Goal: Information Seeking & Learning: Learn about a topic

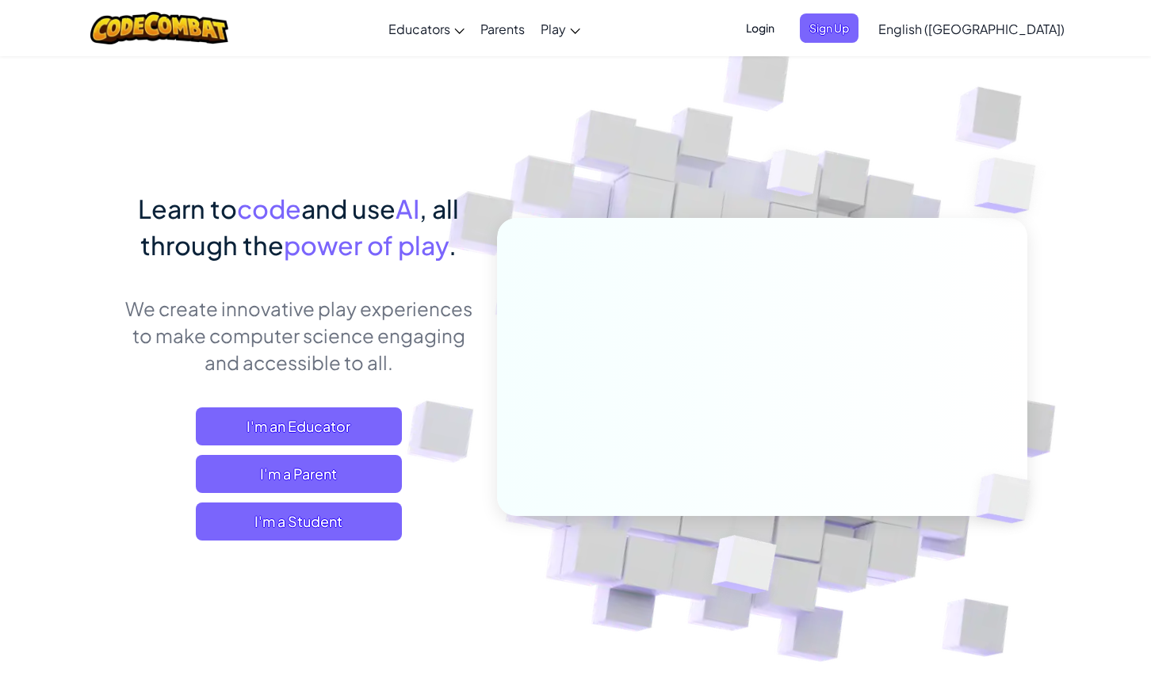
click at [784, 29] on span "Login" at bounding box center [760, 27] width 48 height 29
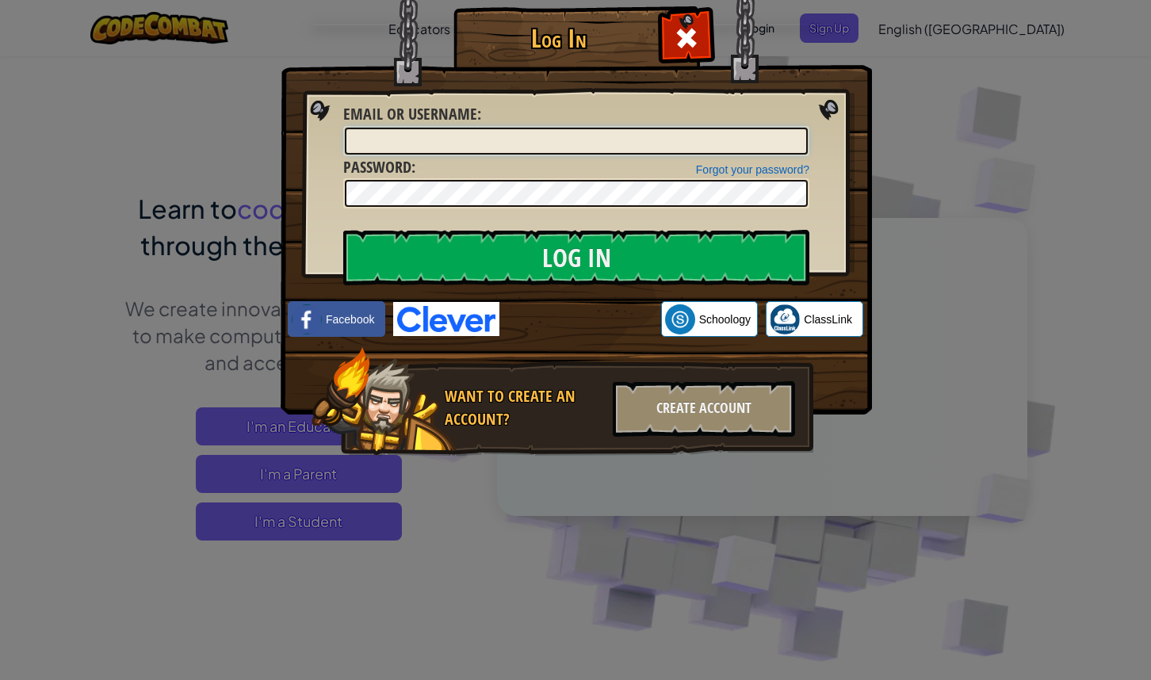
type input "[PERSON_NAME][DOMAIN_NAME][EMAIL_ADDRESS][PERSON_NAME][DOMAIN_NAME]"
click at [585, 323] on div "Sign in with Google. Opens in new tab" at bounding box center [580, 319] width 146 height 35
click at [694, 47] on span at bounding box center [686, 37] width 25 height 25
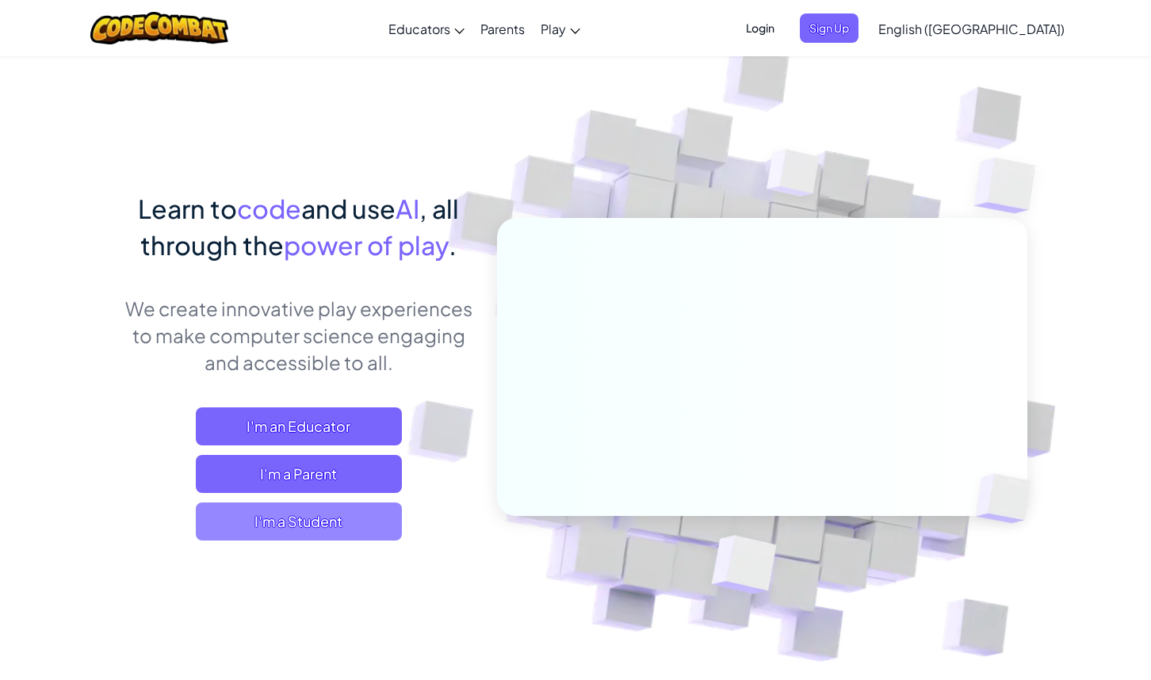
click at [308, 522] on span "I'm a Student" at bounding box center [299, 522] width 206 height 38
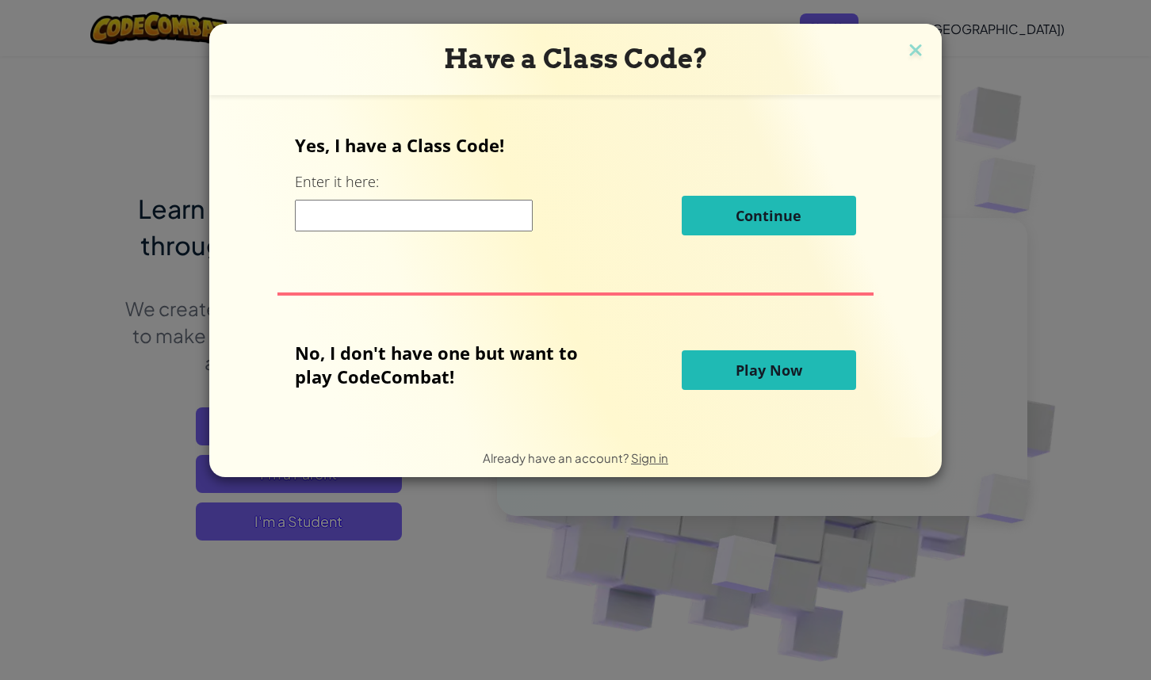
click at [800, 372] on span "Play Now" at bounding box center [769, 370] width 67 height 19
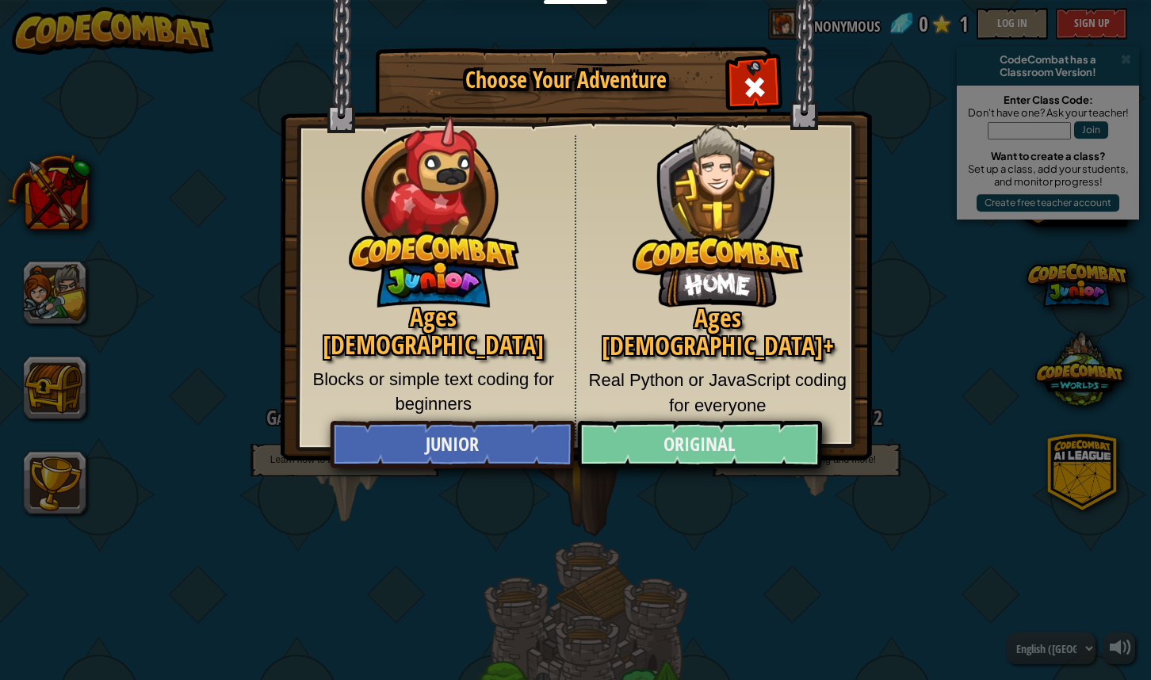
click at [713, 427] on link "Original" at bounding box center [699, 445] width 244 height 48
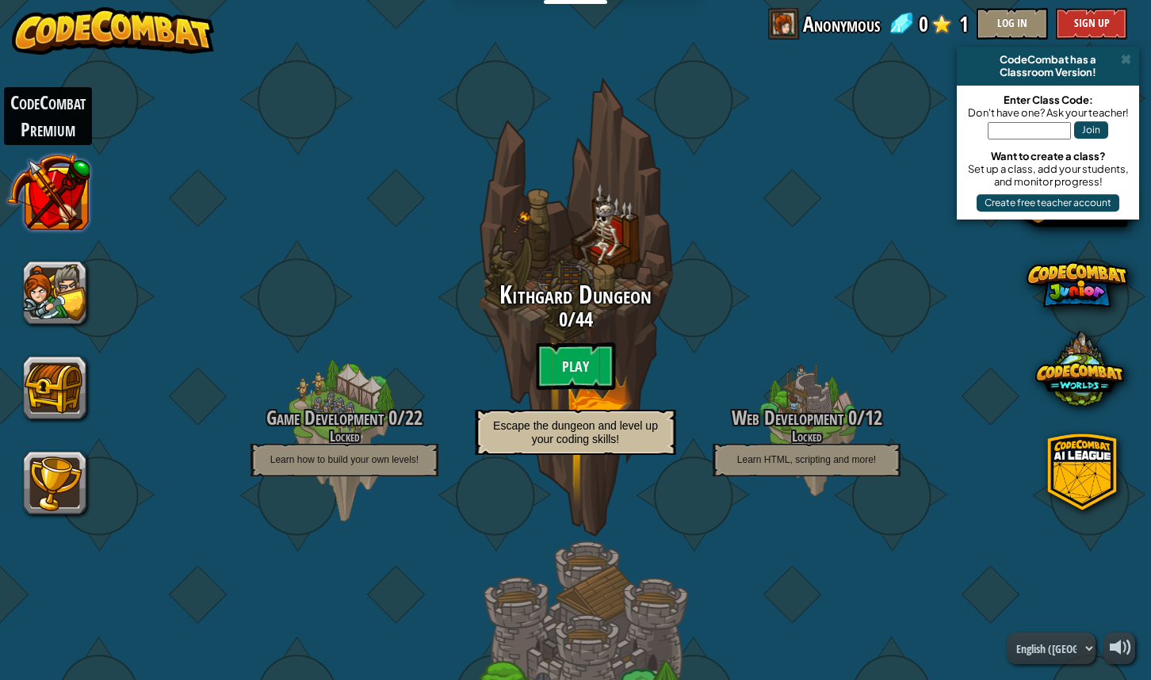
click at [62, 194] on button at bounding box center [48, 192] width 83 height 83
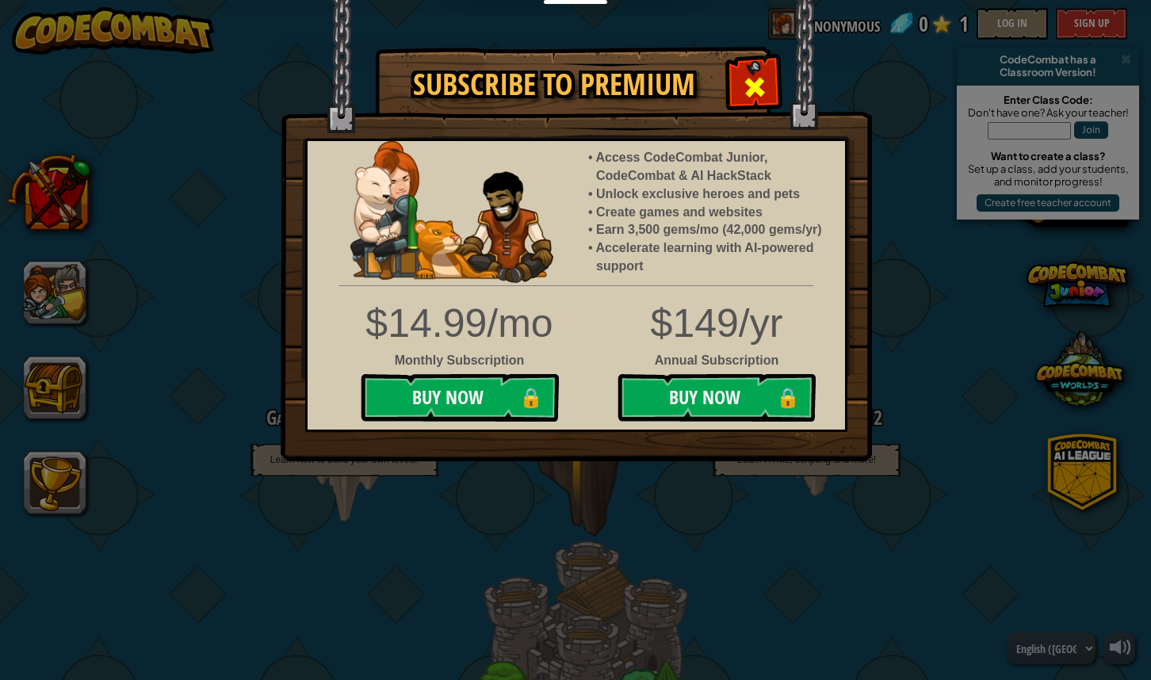
click at [765, 84] on span at bounding box center [754, 87] width 25 height 25
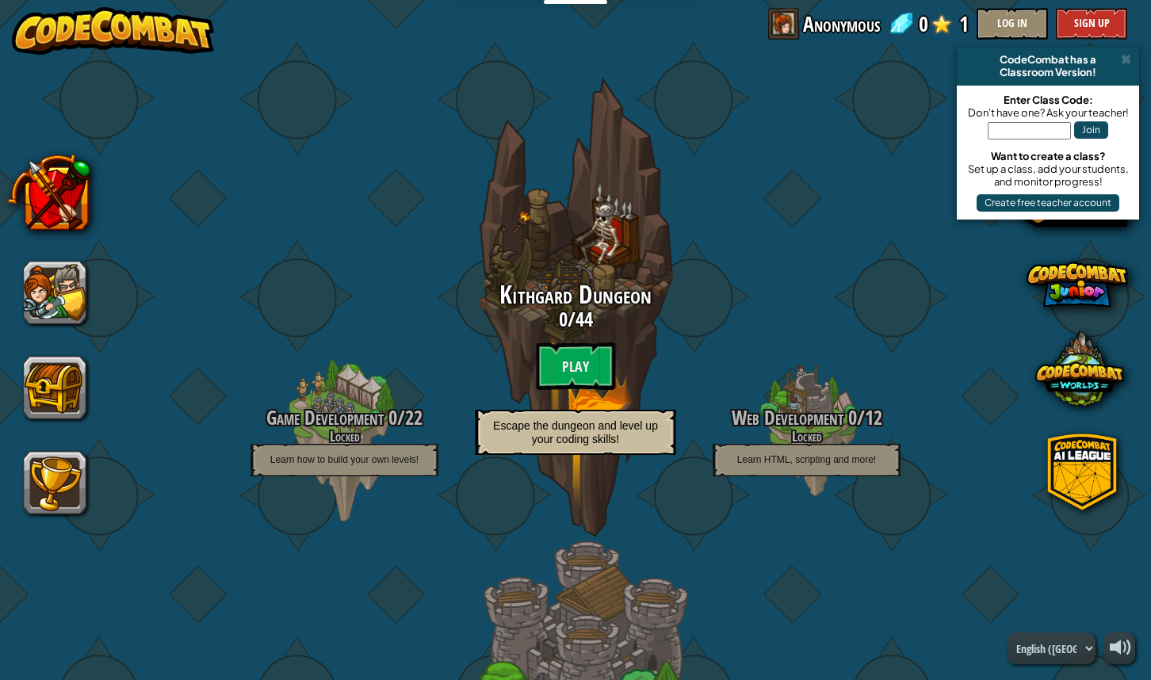
click at [1031, 23] on button "Log In" at bounding box center [1012, 24] width 71 height 32
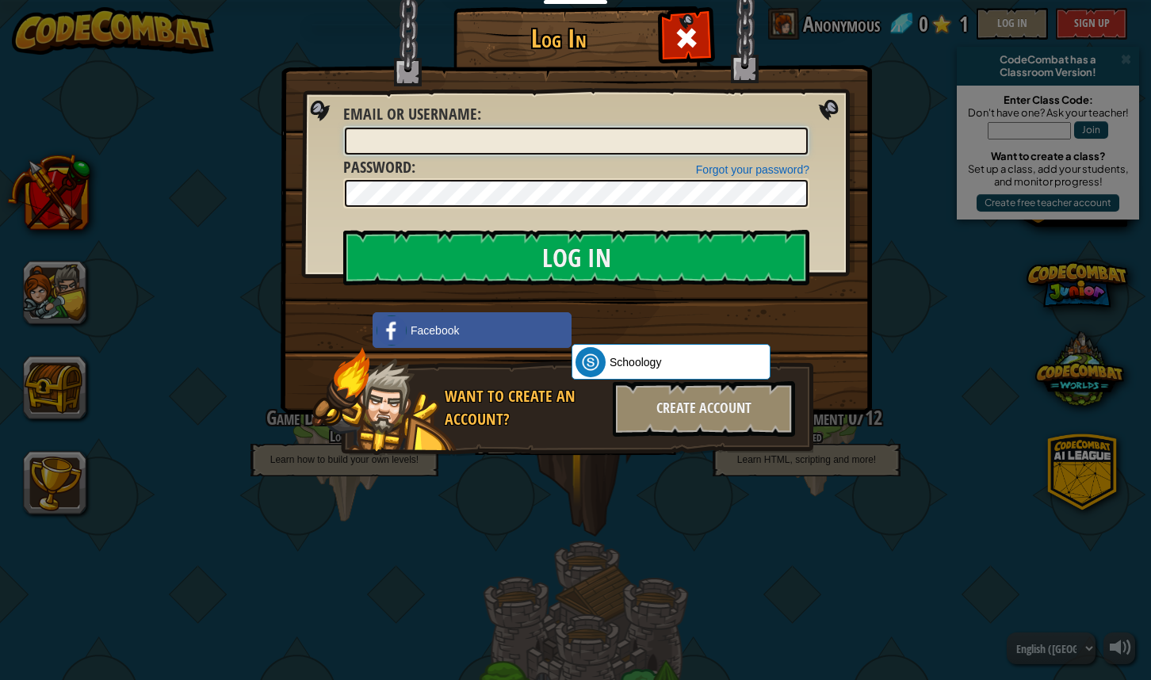
click at [496, 136] on input "Email or Username :" at bounding box center [576, 141] width 463 height 27
type input "[PERSON_NAME][DOMAIN_NAME][EMAIL_ADDRESS][PERSON_NAME][DOMAIN_NAME]"
click at [622, 324] on div "Sign in with Google. Opens in new tab" at bounding box center [645, 328] width 146 height 35
click at [692, 39] on span at bounding box center [686, 37] width 25 height 25
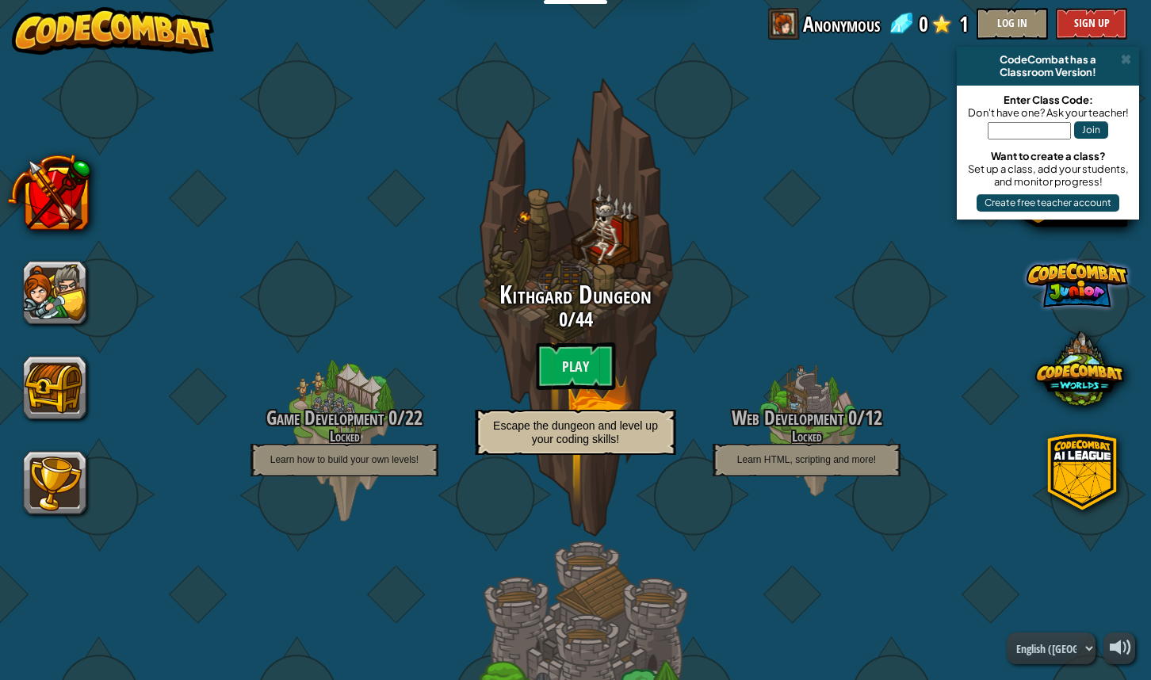
click at [1067, 300] on span at bounding box center [1077, 284] width 101 height 101
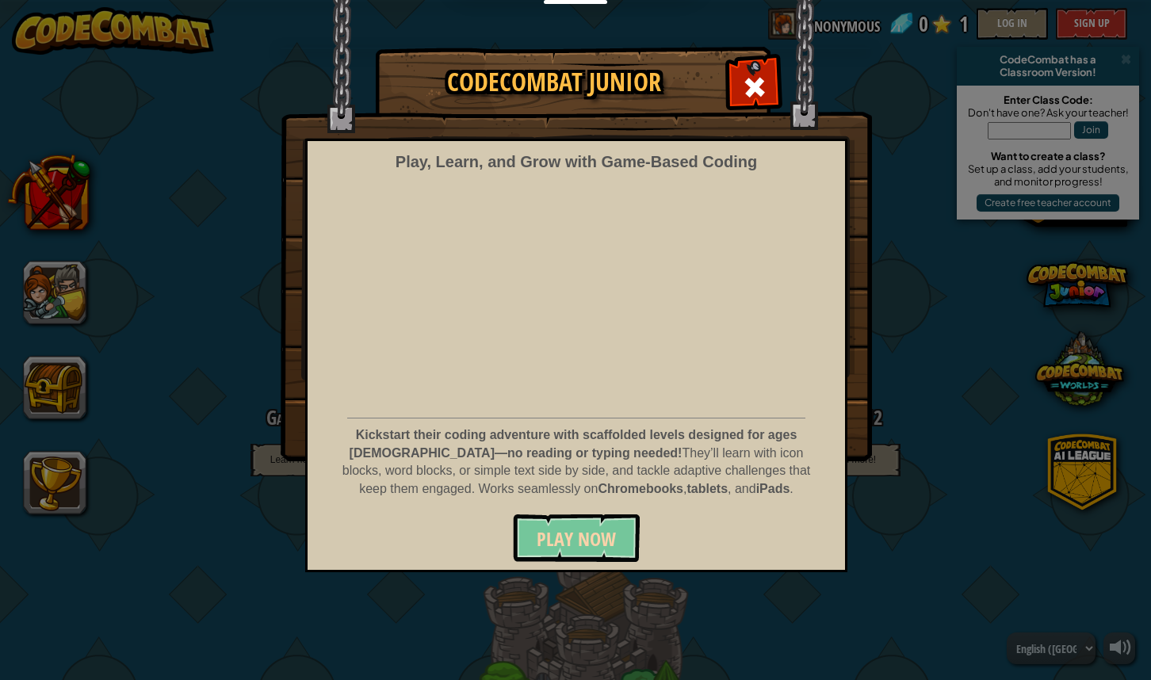
click at [590, 515] on button "Play Now" at bounding box center [576, 538] width 127 height 48
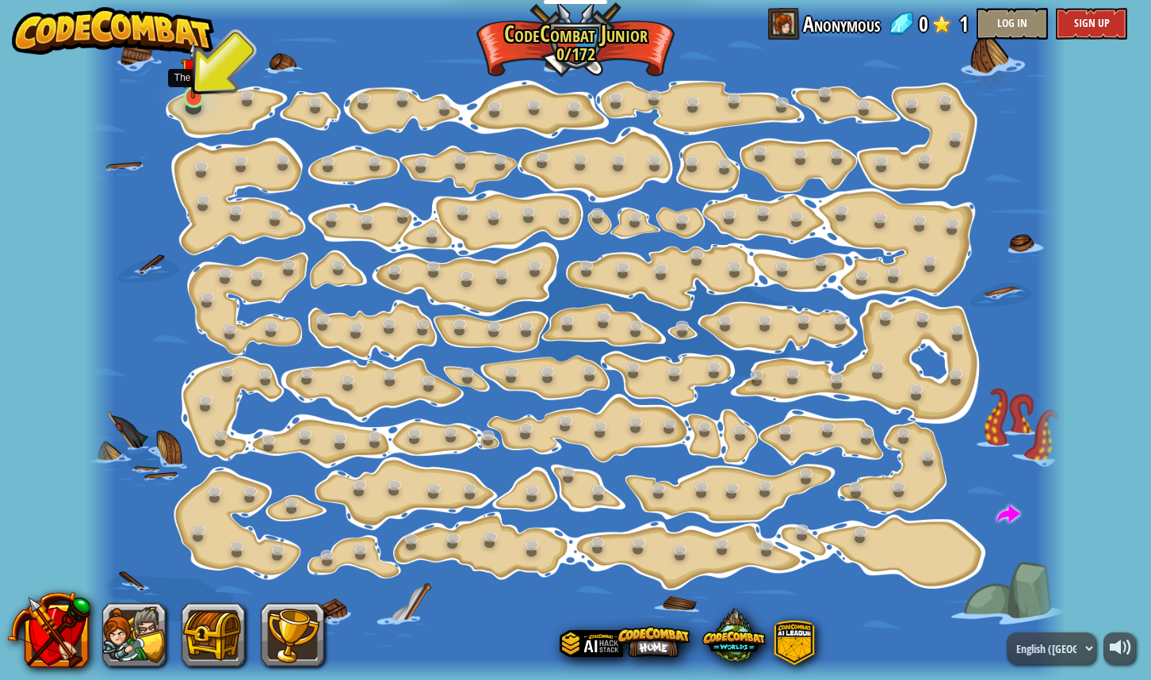
click at [189, 85] on img at bounding box center [193, 70] width 25 height 58
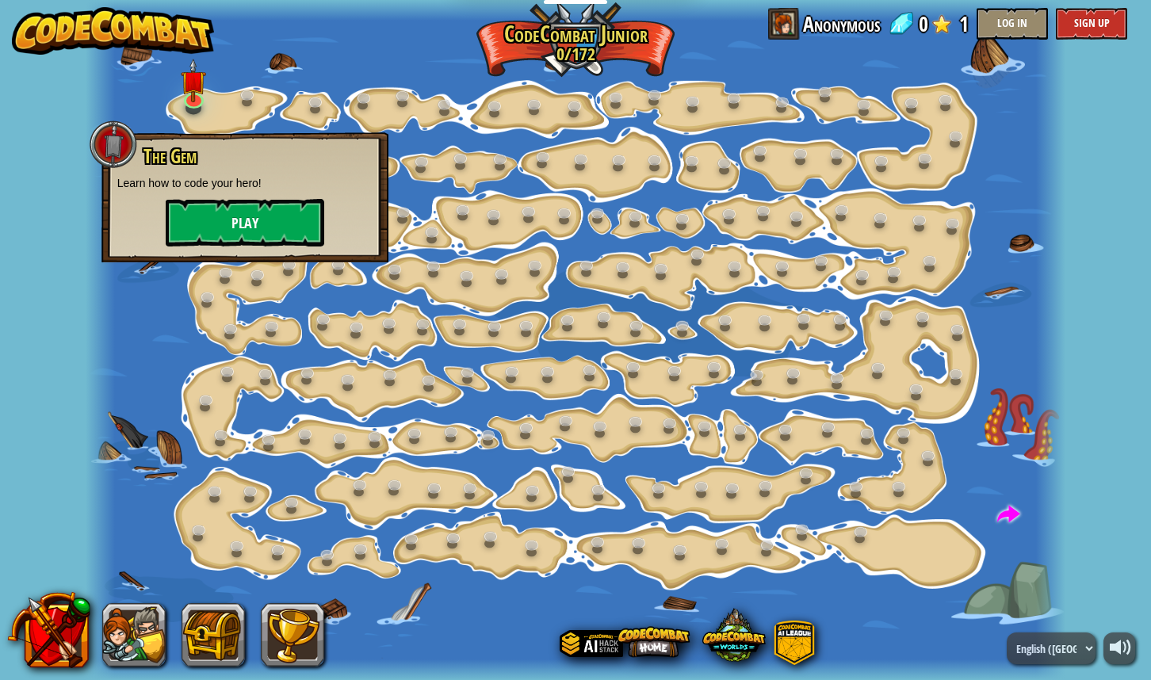
click at [249, 204] on button "Play" at bounding box center [245, 223] width 159 height 48
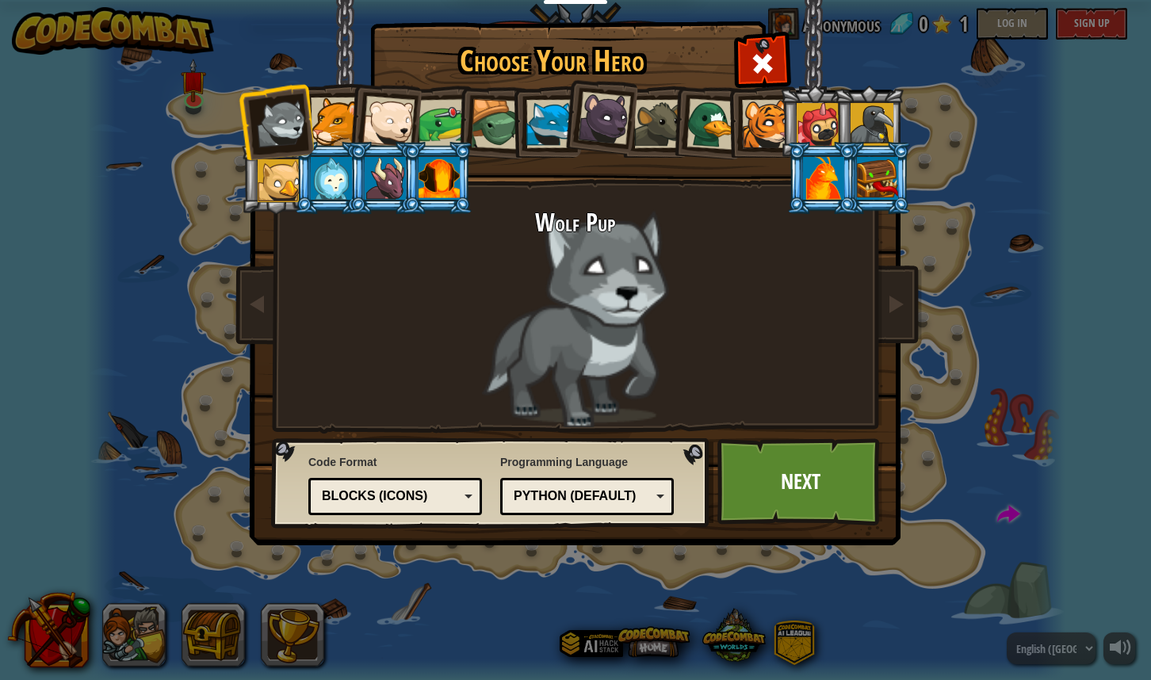
click at [338, 117] on div at bounding box center [335, 122] width 48 height 48
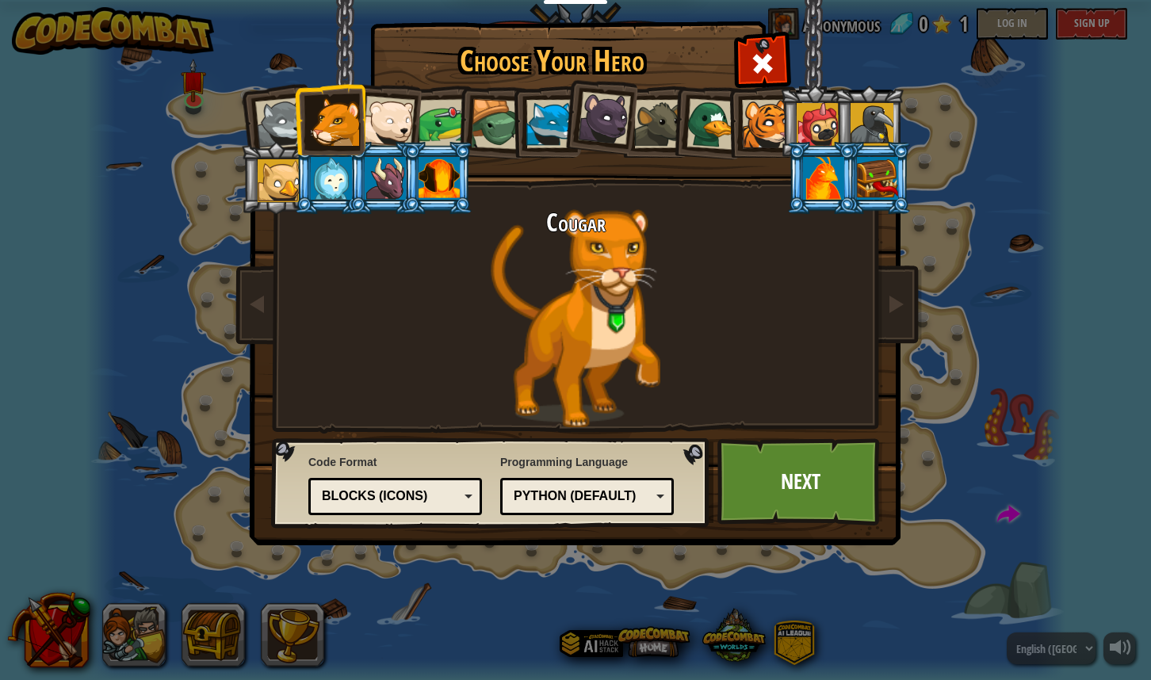
click at [388, 117] on div at bounding box center [388, 122] width 52 height 52
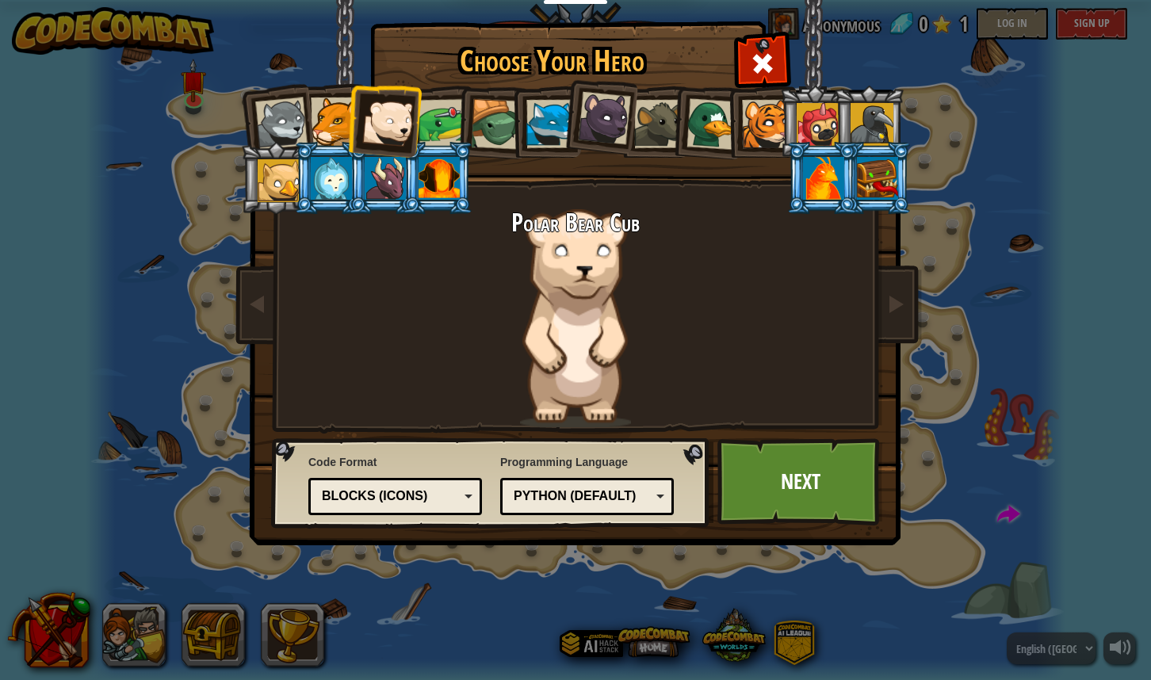
click at [434, 120] on div at bounding box center [443, 123] width 49 height 49
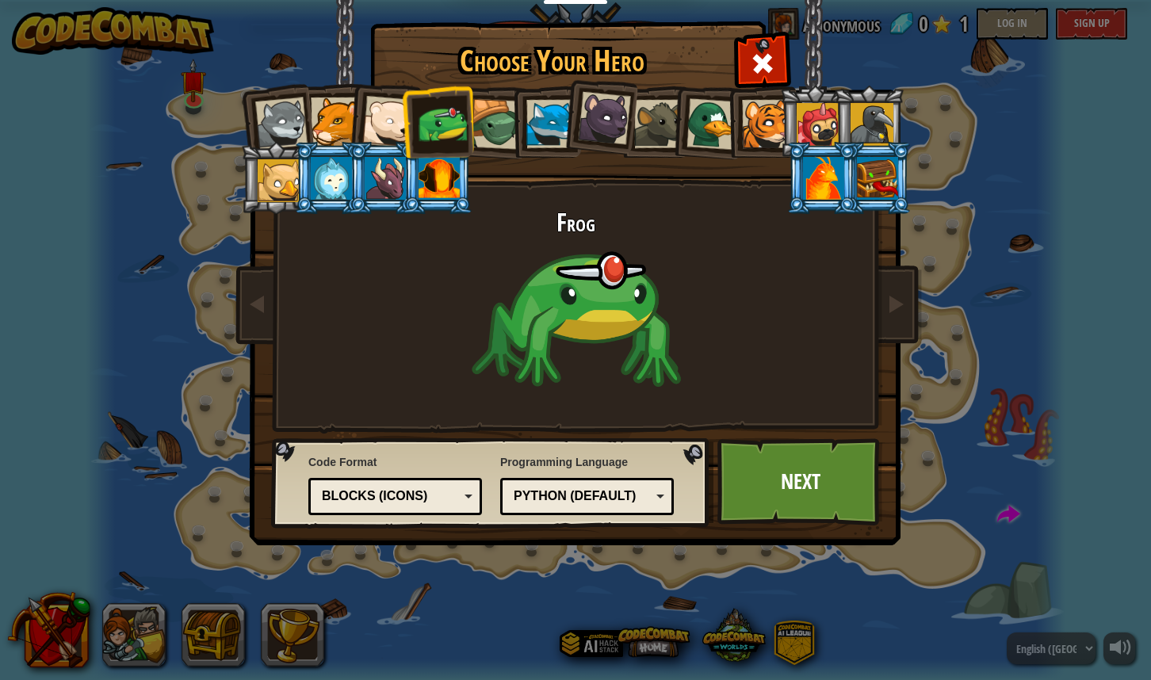
click at [495, 124] on div at bounding box center [496, 124] width 51 height 51
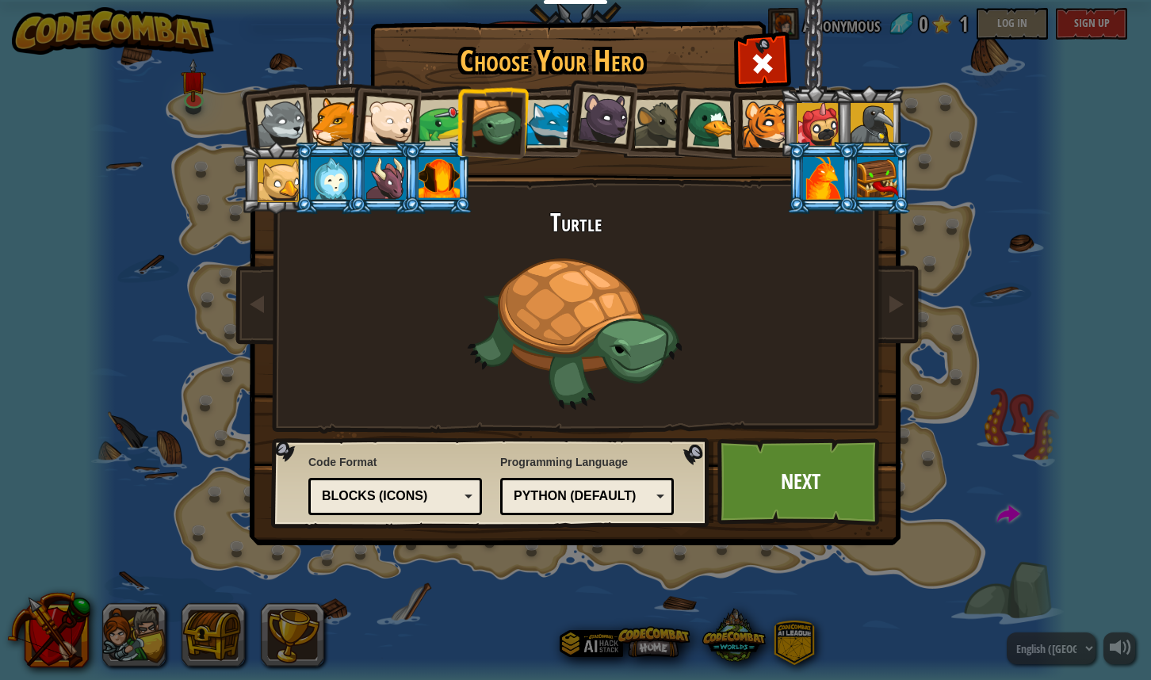
click at [536, 128] on div at bounding box center [550, 124] width 48 height 48
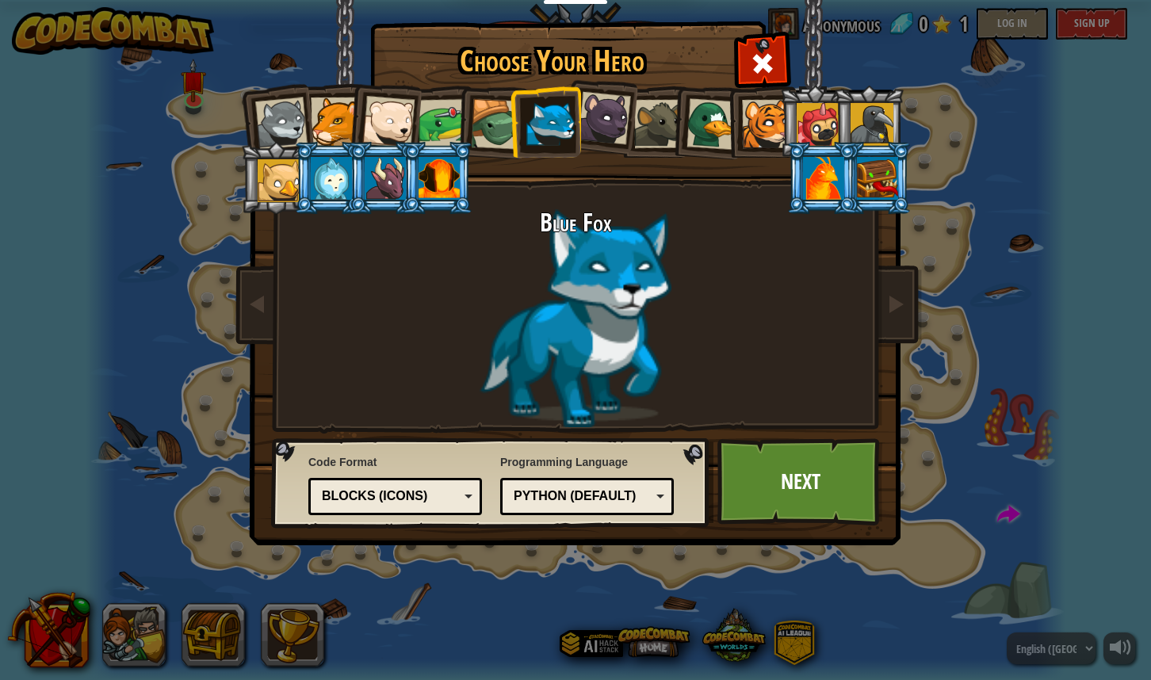
click at [595, 125] on div at bounding box center [604, 118] width 53 height 53
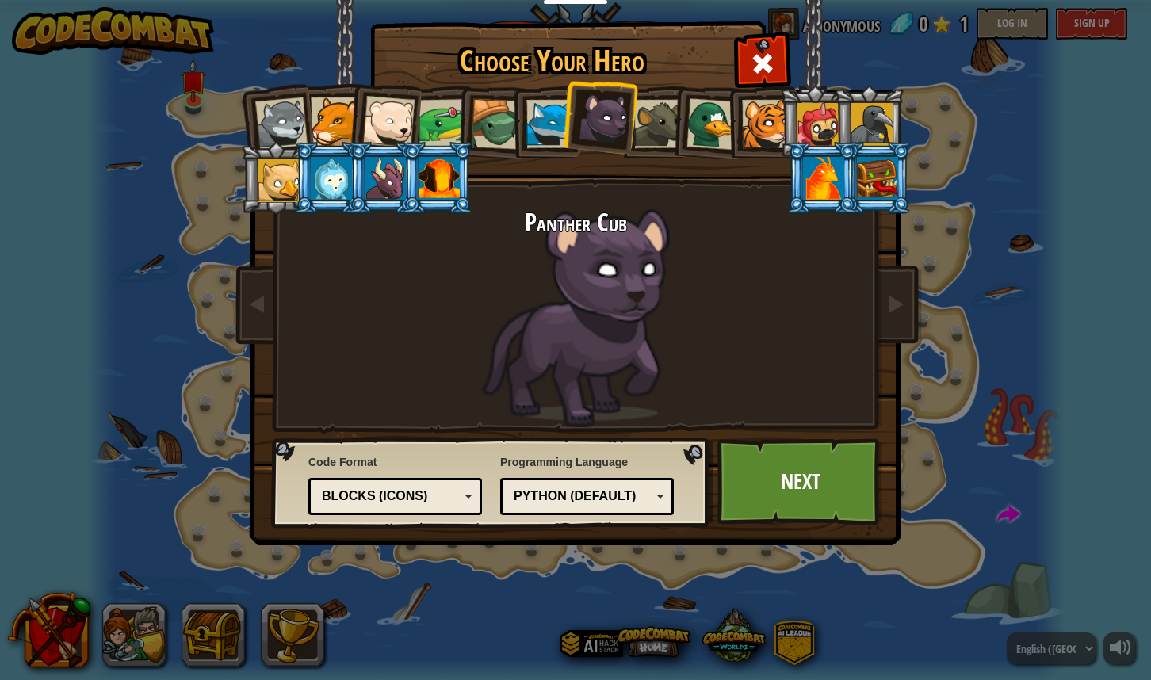
click at [665, 131] on div at bounding box center [658, 124] width 48 height 48
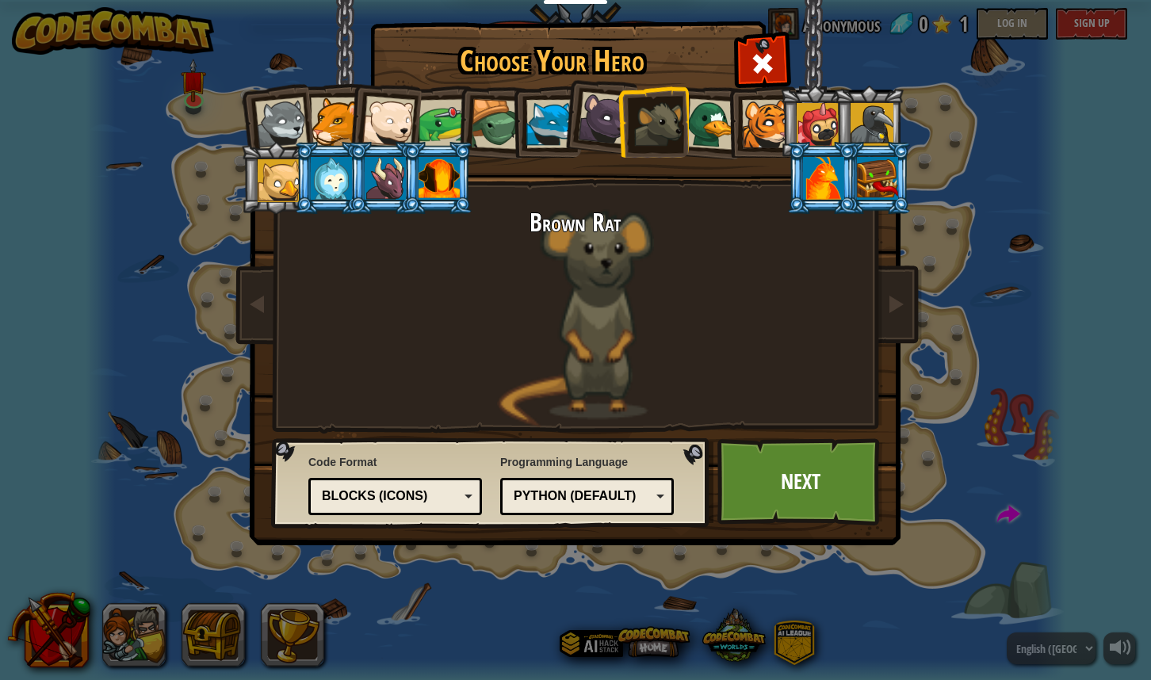
click at [722, 131] on div at bounding box center [713, 124] width 52 height 52
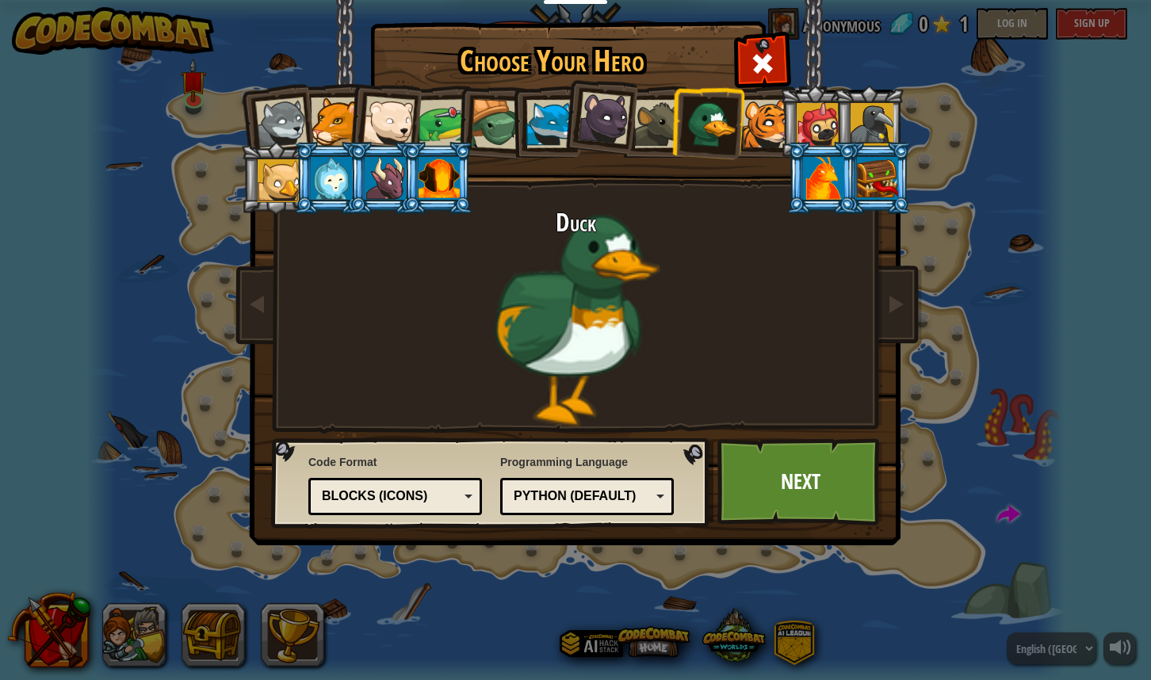
click at [764, 127] on div at bounding box center [766, 124] width 48 height 48
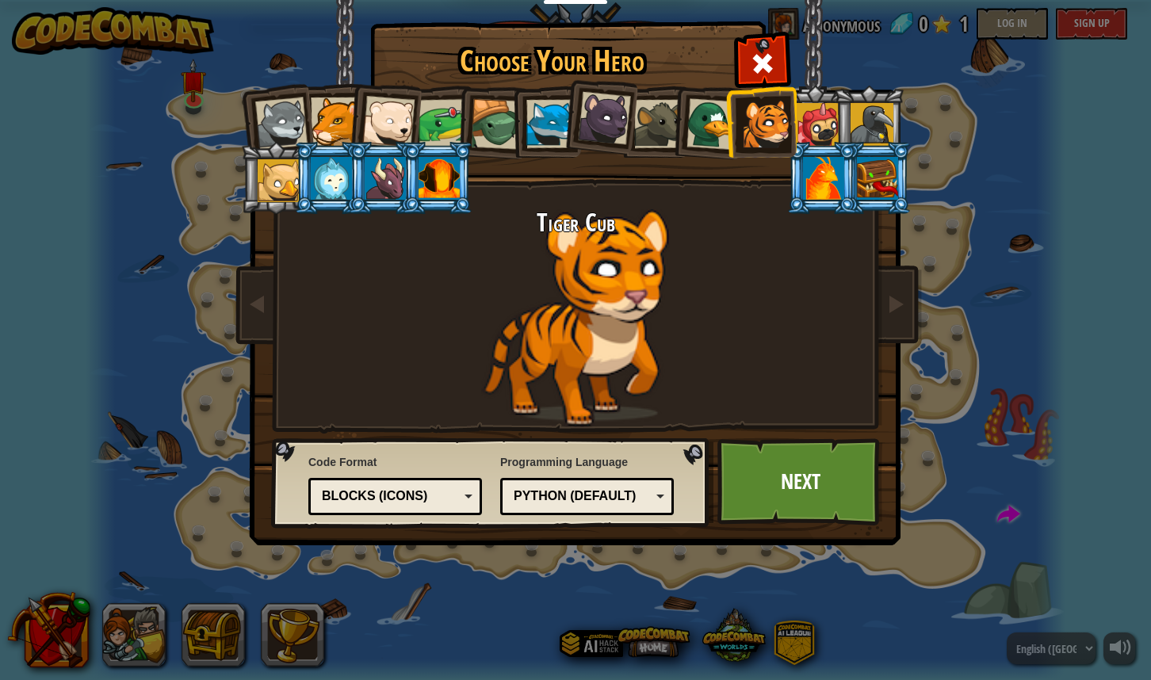
click at [817, 126] on div at bounding box center [818, 124] width 43 height 43
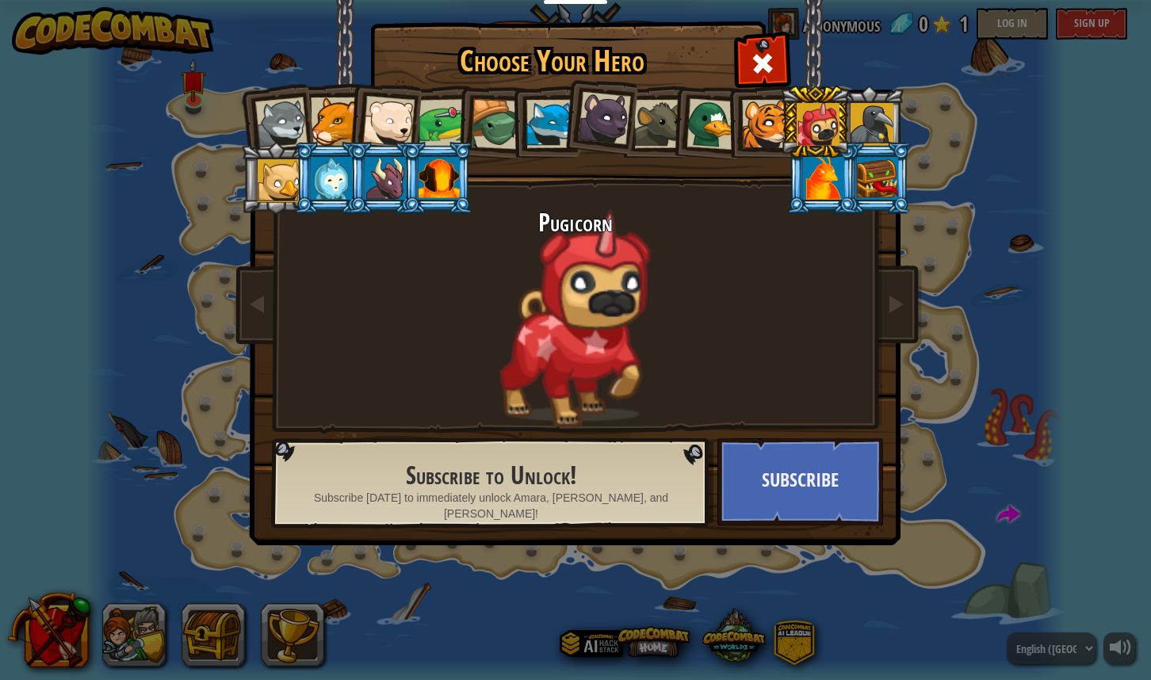
click at [859, 126] on div at bounding box center [872, 124] width 43 height 43
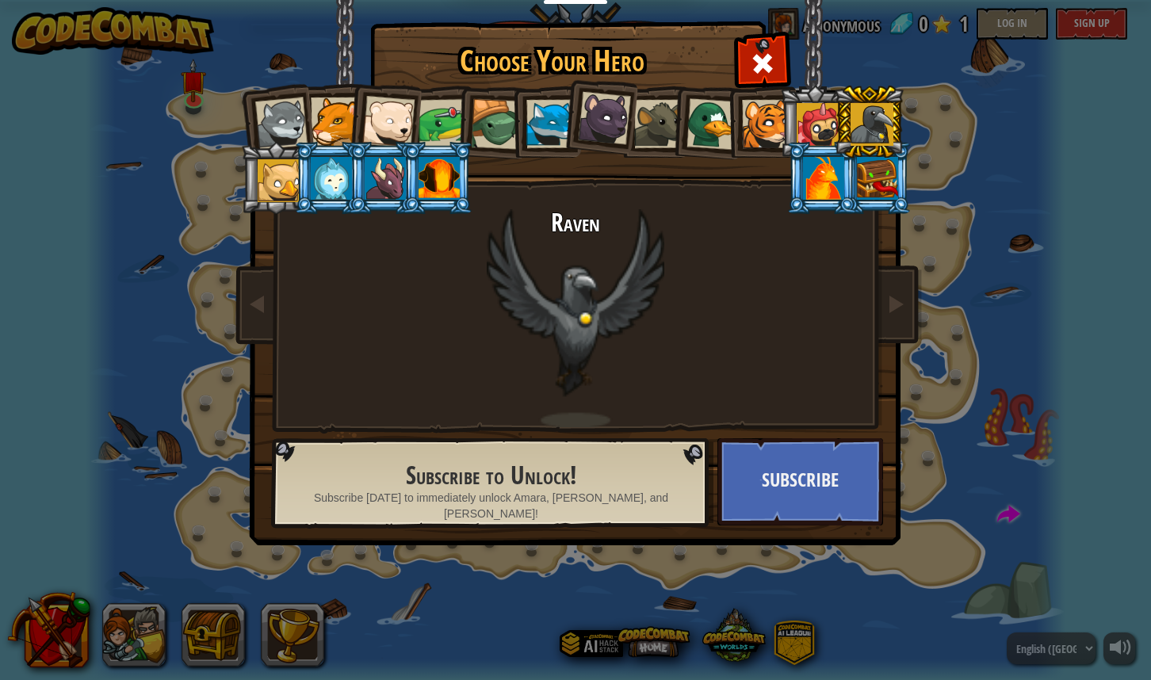
click at [276, 178] on div at bounding box center [279, 180] width 43 height 43
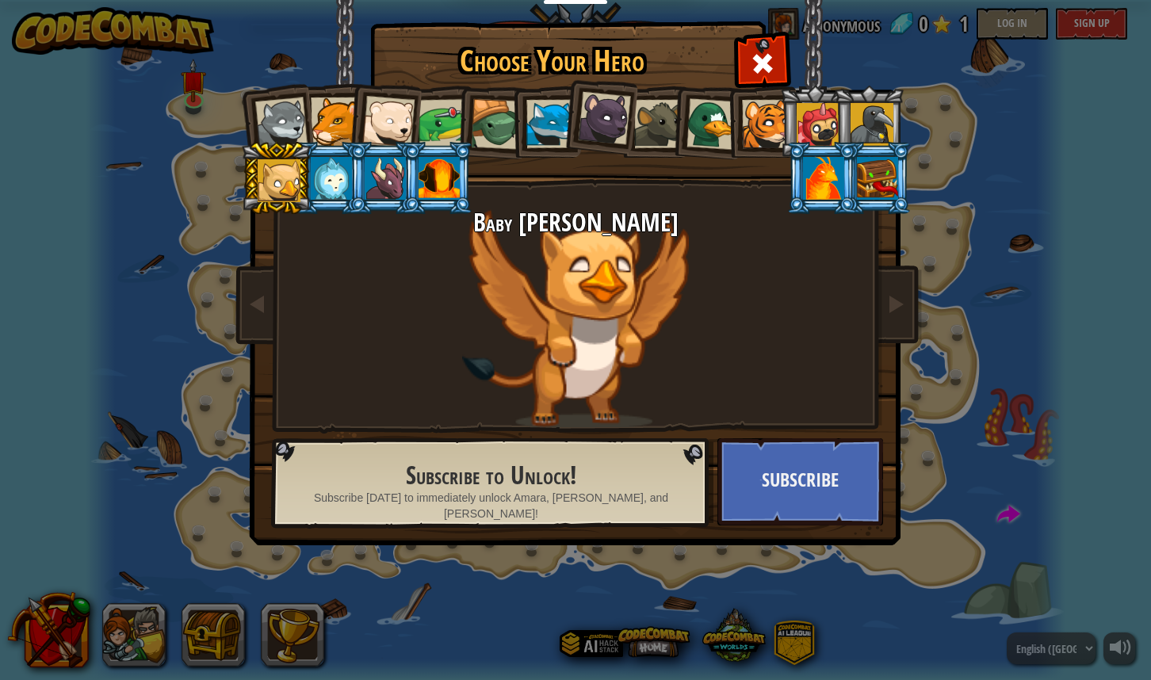
click at [334, 176] on div at bounding box center [331, 178] width 41 height 43
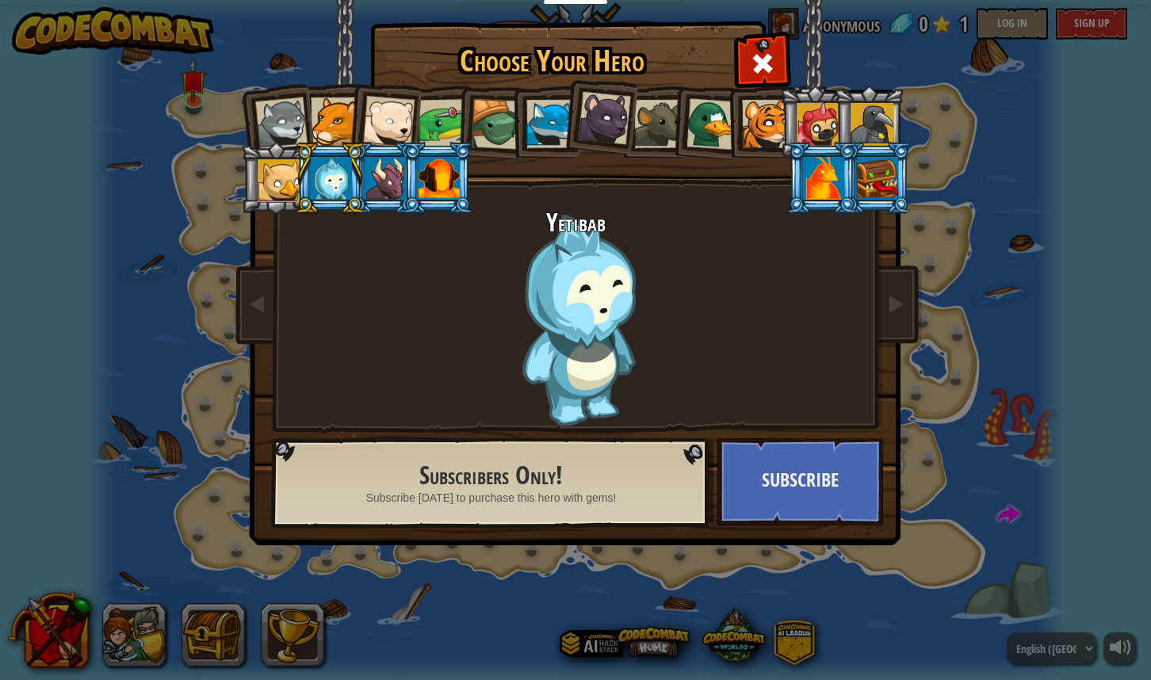
click at [271, 174] on div at bounding box center [279, 180] width 43 height 43
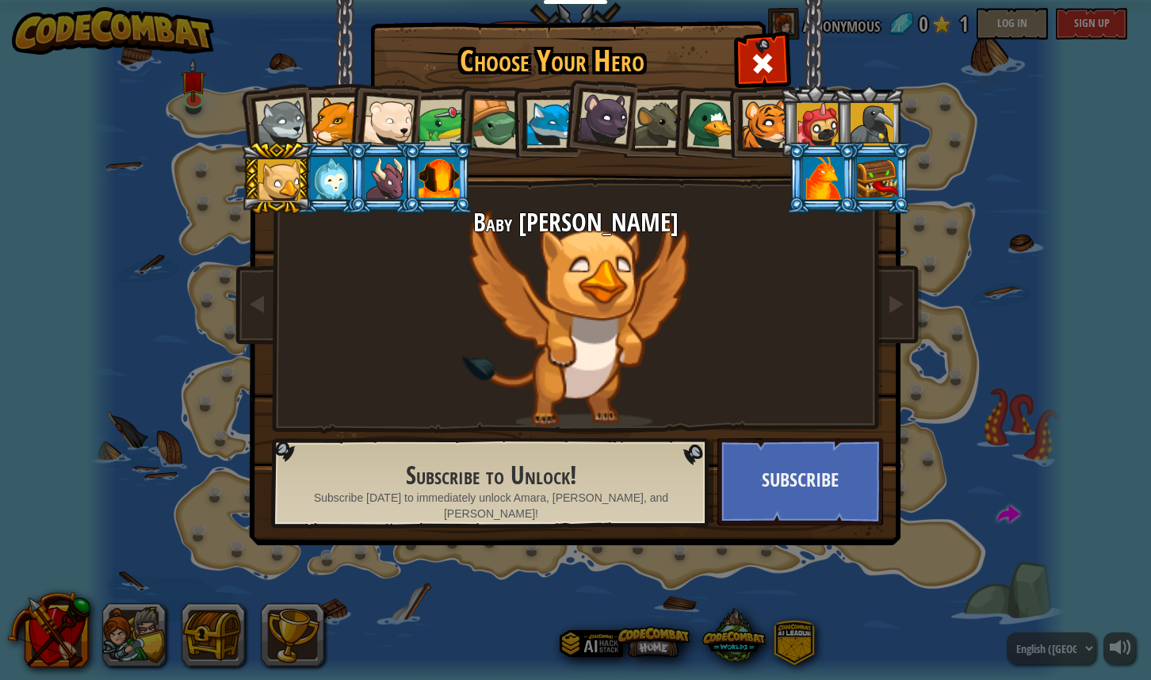
click at [405, 181] on li at bounding box center [437, 178] width 71 height 72
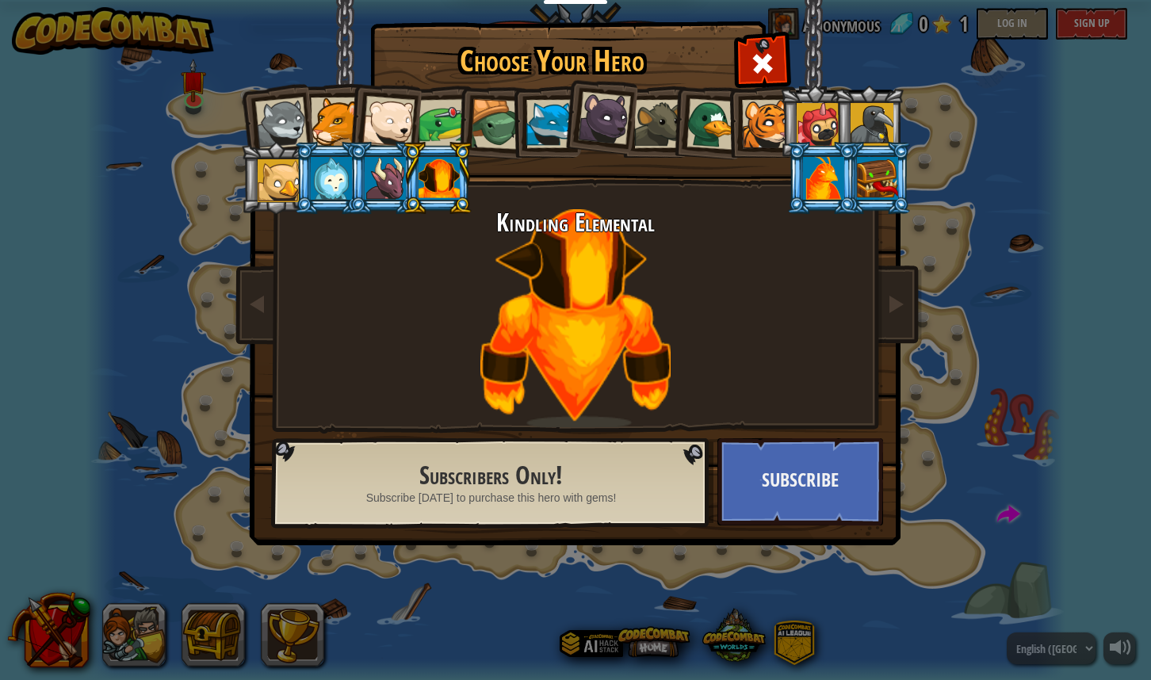
click at [390, 179] on div at bounding box center [385, 178] width 41 height 43
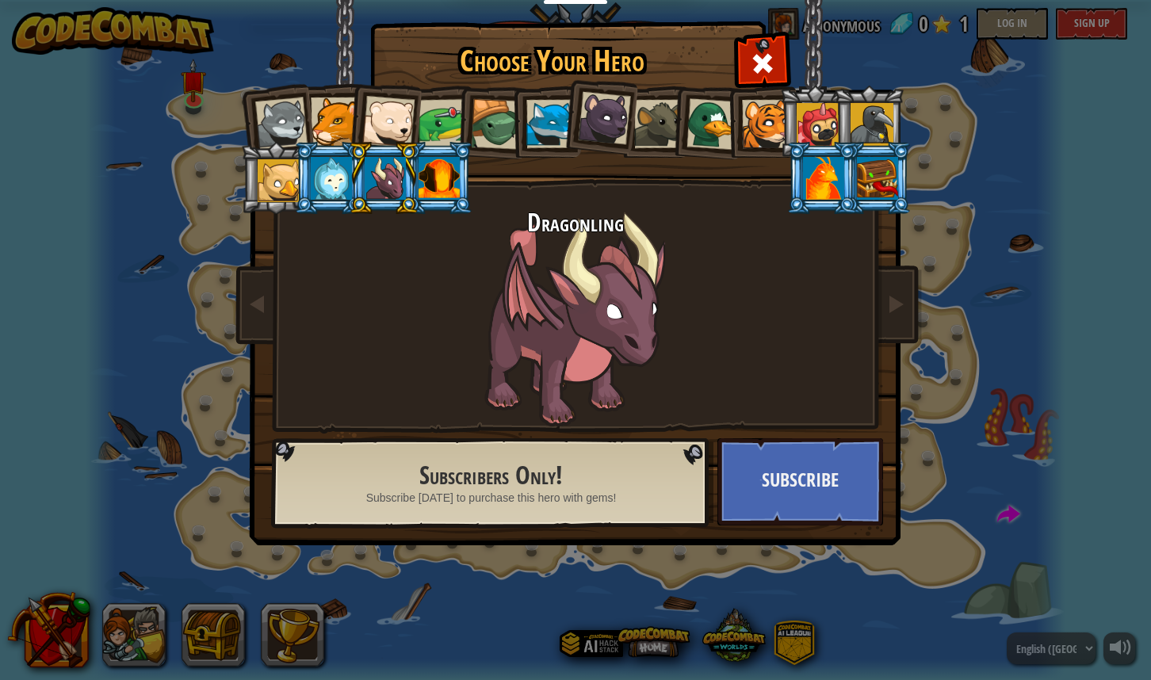
click at [450, 182] on div at bounding box center [439, 178] width 41 height 43
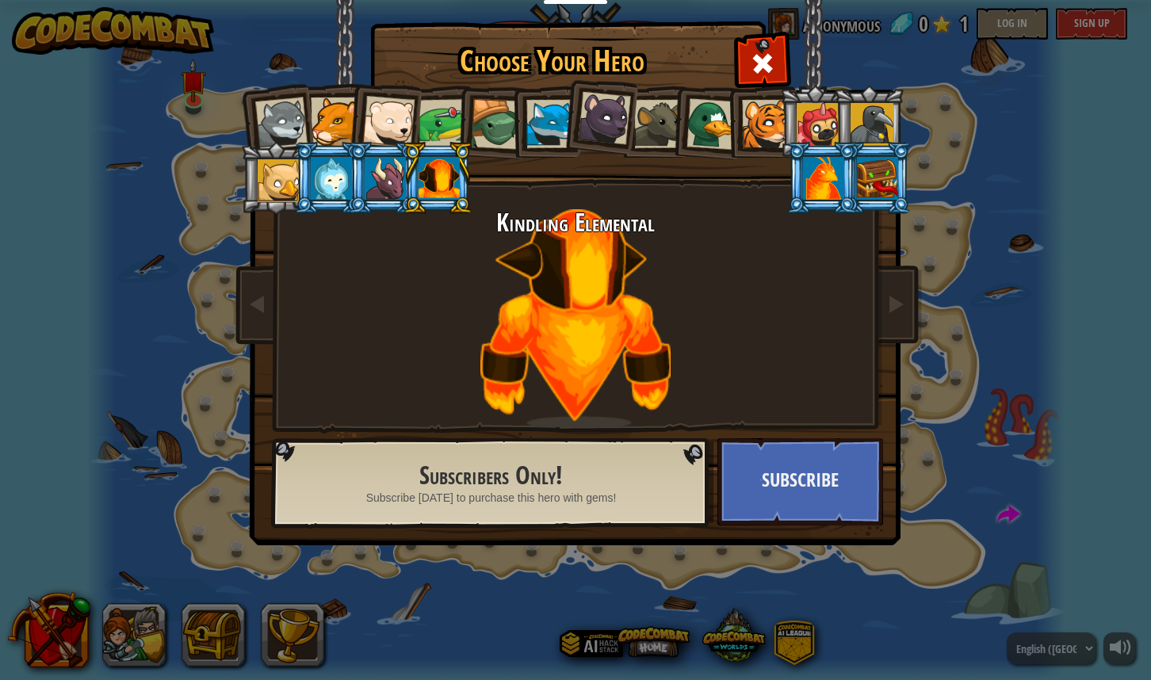
click at [388, 177] on div at bounding box center [385, 178] width 41 height 43
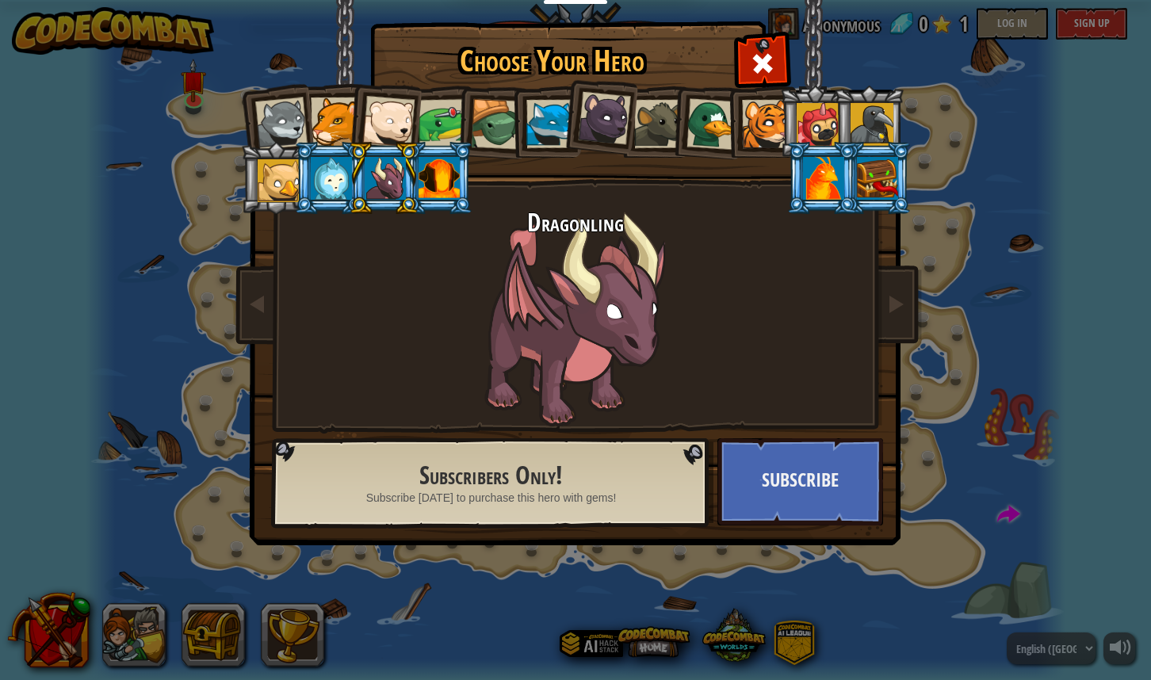
click at [441, 183] on div at bounding box center [439, 178] width 41 height 43
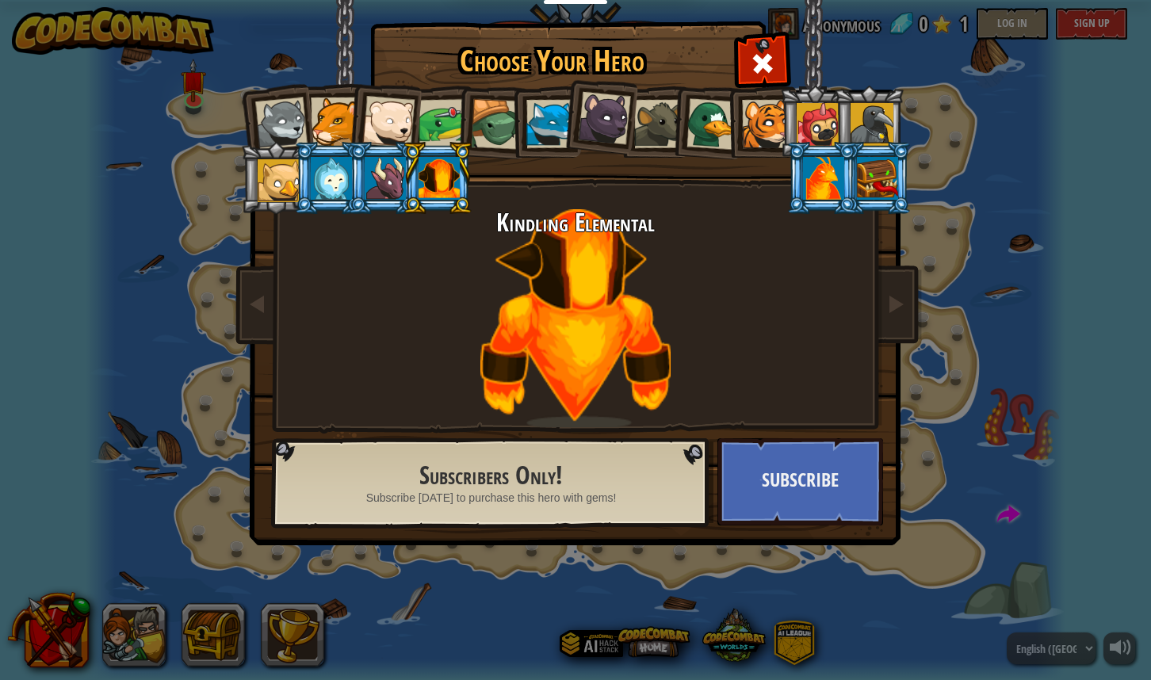
click at [865, 195] on div at bounding box center [877, 178] width 41 height 43
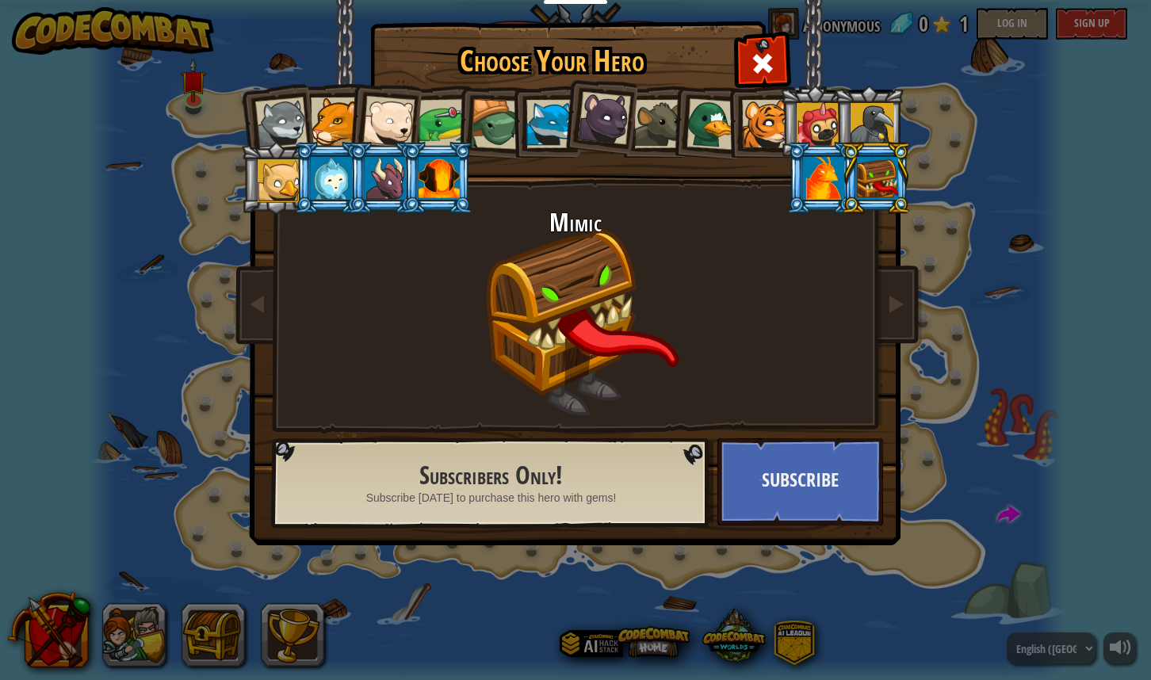
click at [844, 200] on div at bounding box center [823, 178] width 41 height 43
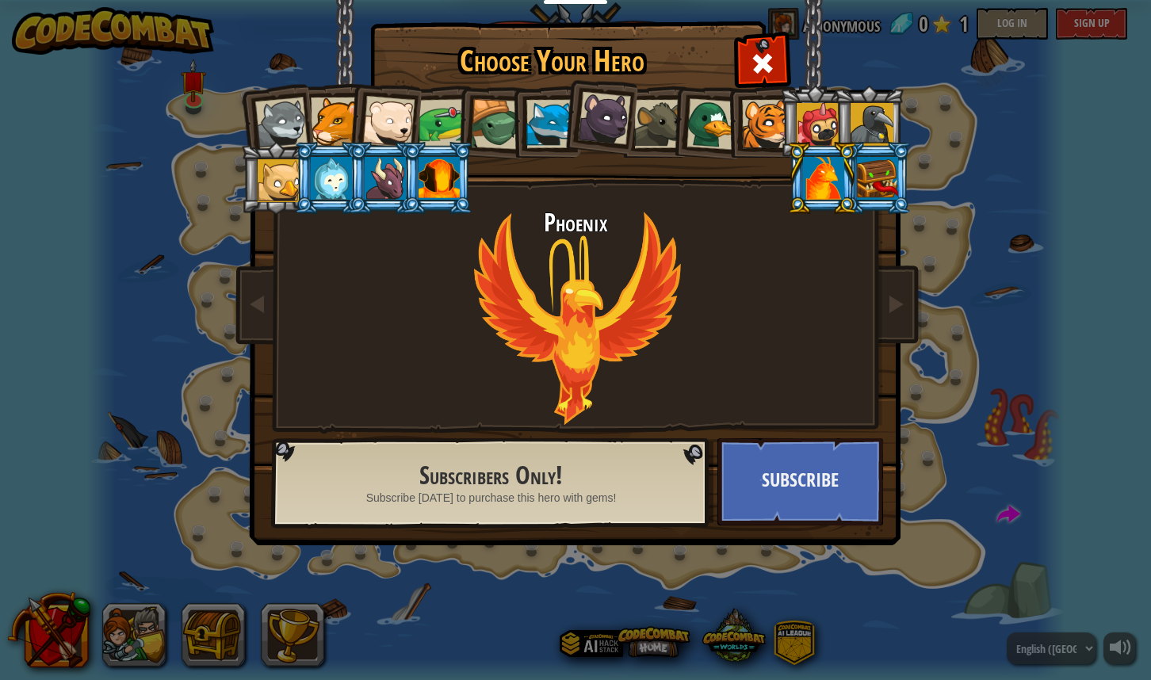
click at [764, 36] on img at bounding box center [578, 262] width 687 height 568
click at [754, 59] on span at bounding box center [762, 63] width 25 height 25
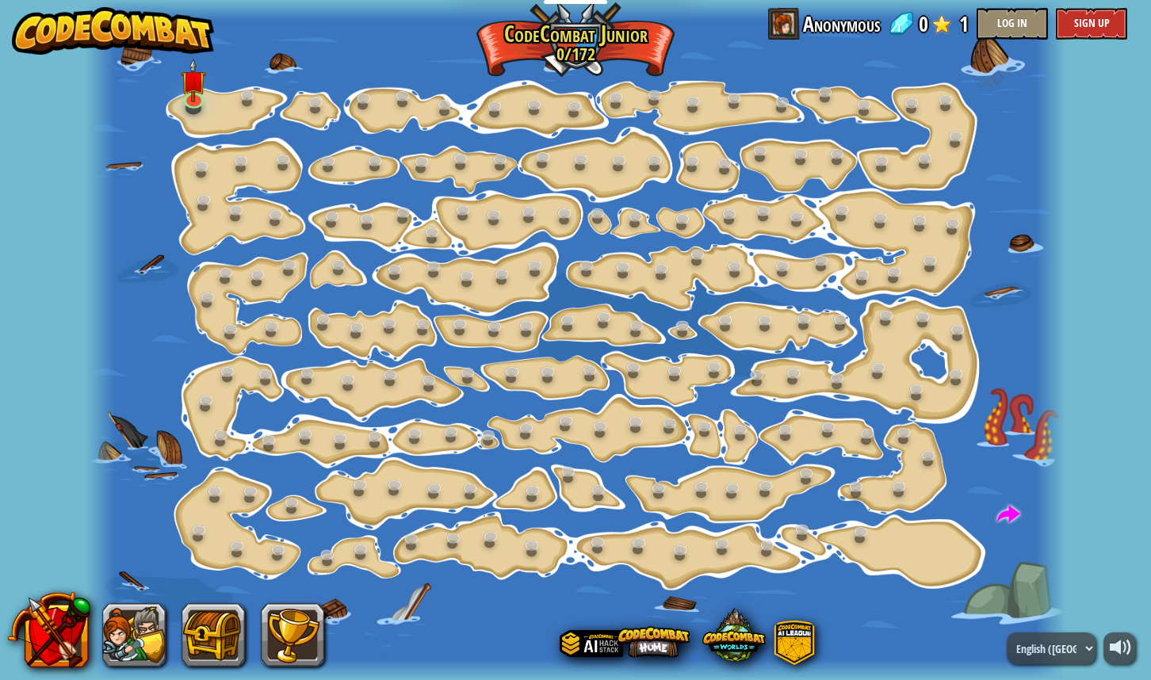
click at [1010, 23] on button "Log In" at bounding box center [1012, 24] width 71 height 32
